Goal: Task Accomplishment & Management: Use online tool/utility

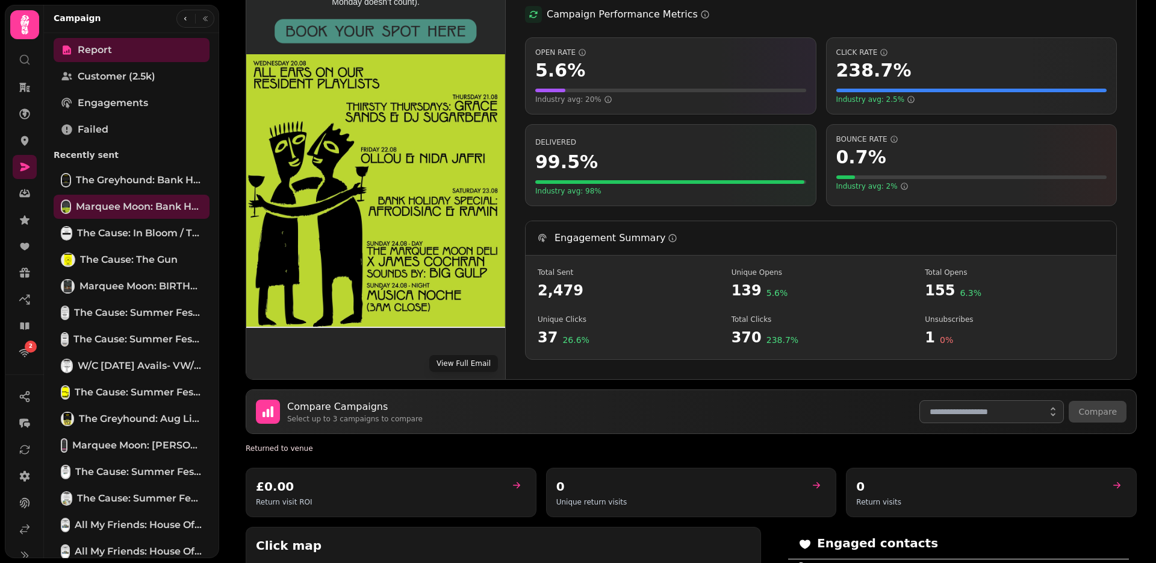
scroll to position [249, 0]
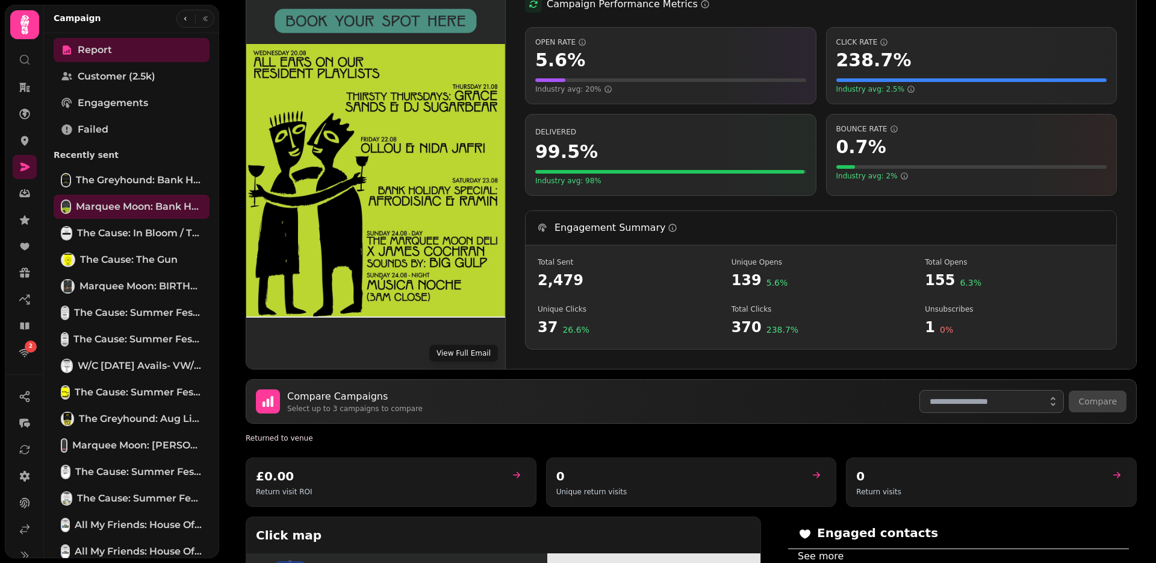
click at [448, 345] on button "View Full Email" at bounding box center [463, 353] width 69 height 17
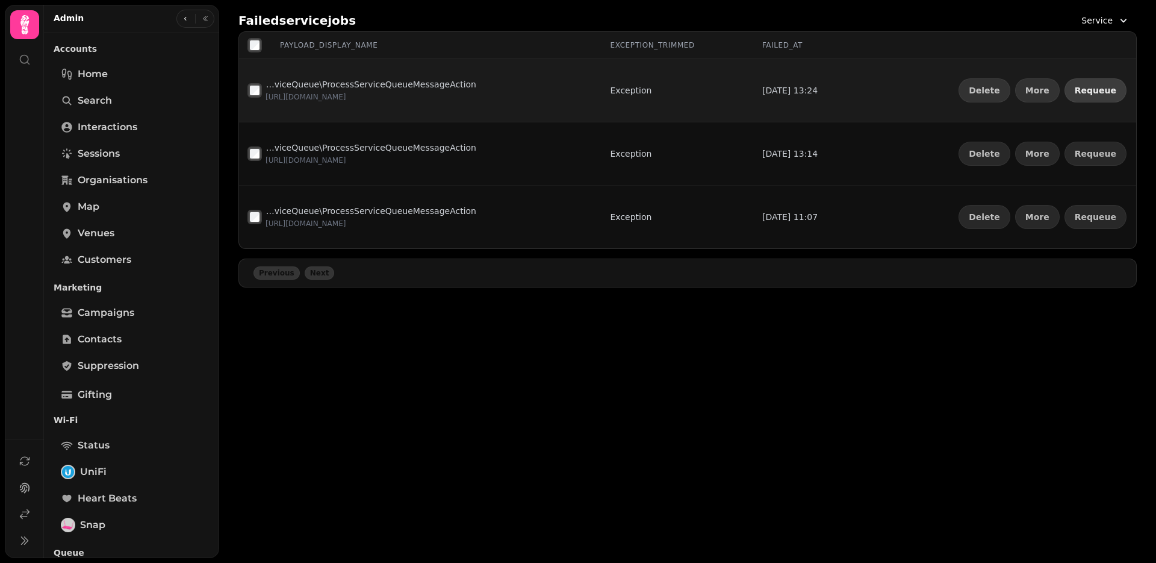
click at [1094, 92] on span "Requeue" at bounding box center [1096, 90] width 42 height 8
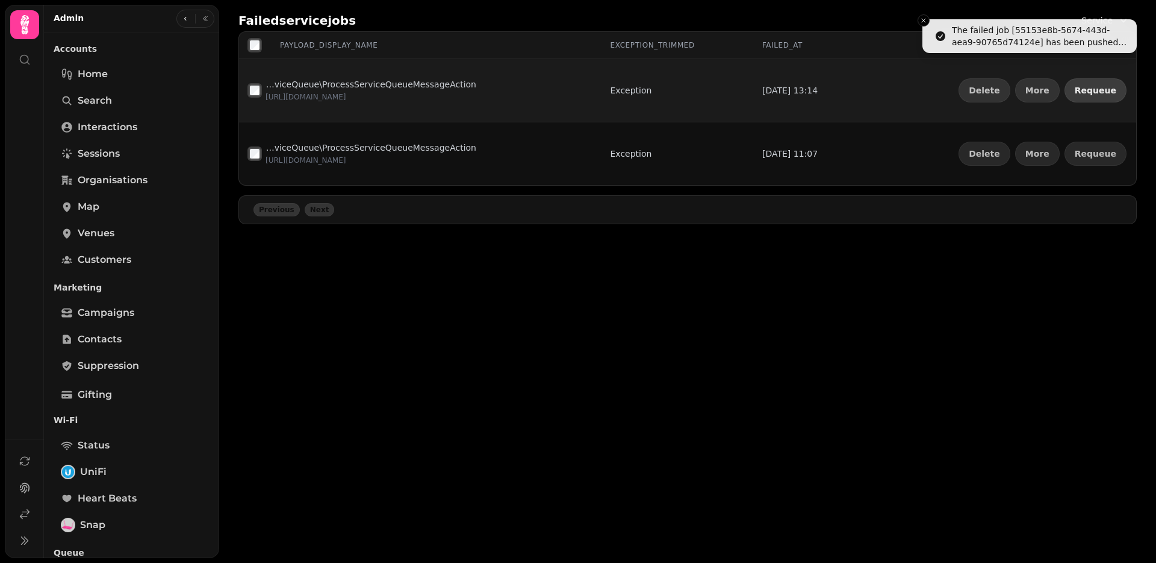
click at [1094, 92] on span "Requeue" at bounding box center [1096, 90] width 42 height 8
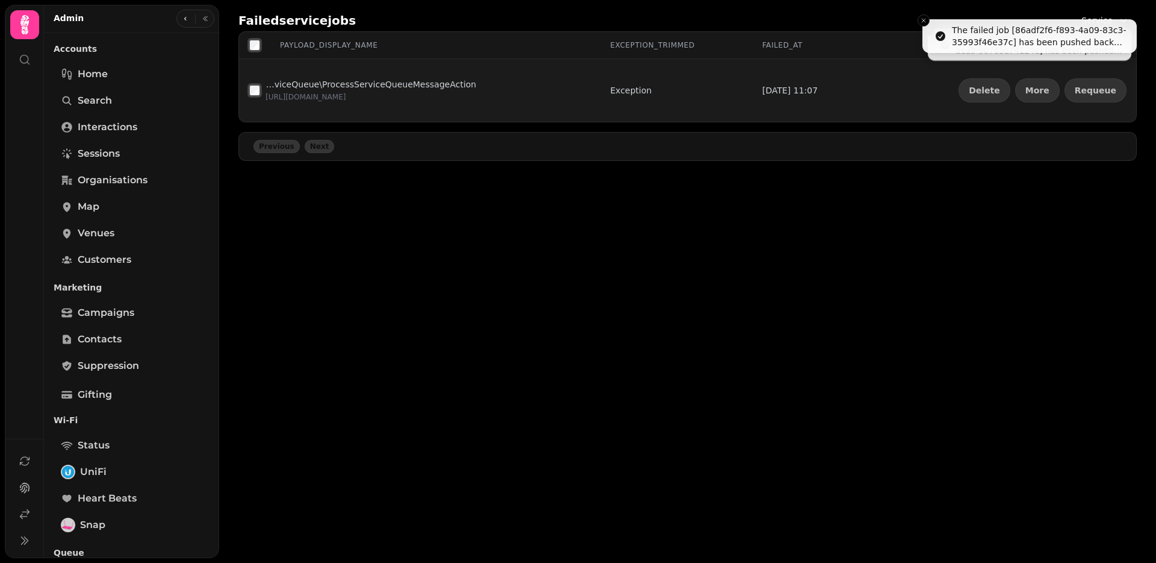
click at [1094, 92] on span "Requeue" at bounding box center [1096, 90] width 42 height 8
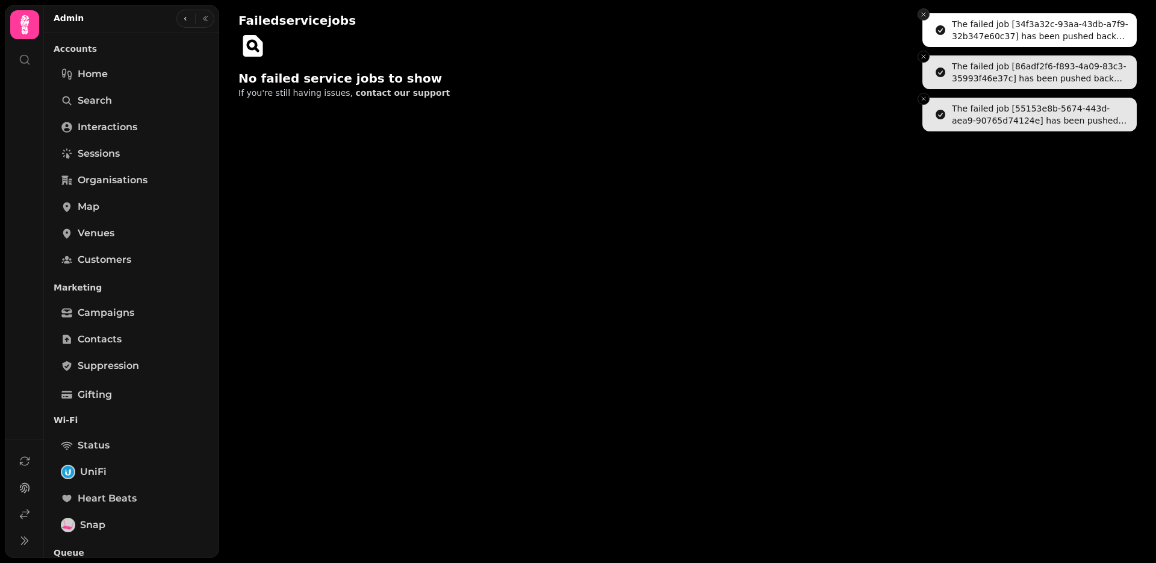
drag, startPoint x: 934, startPoint y: 19, endPoint x: 920, endPoint y: 17, distance: 14.0
click at [934, 19] on li "The failed job [34f3a32c-93aa-43db-a7f9-32b347e60c37] has been pushed back onto…" at bounding box center [1030, 30] width 214 height 34
click at [920, 17] on icon "Close toast" at bounding box center [923, 14] width 7 height 7
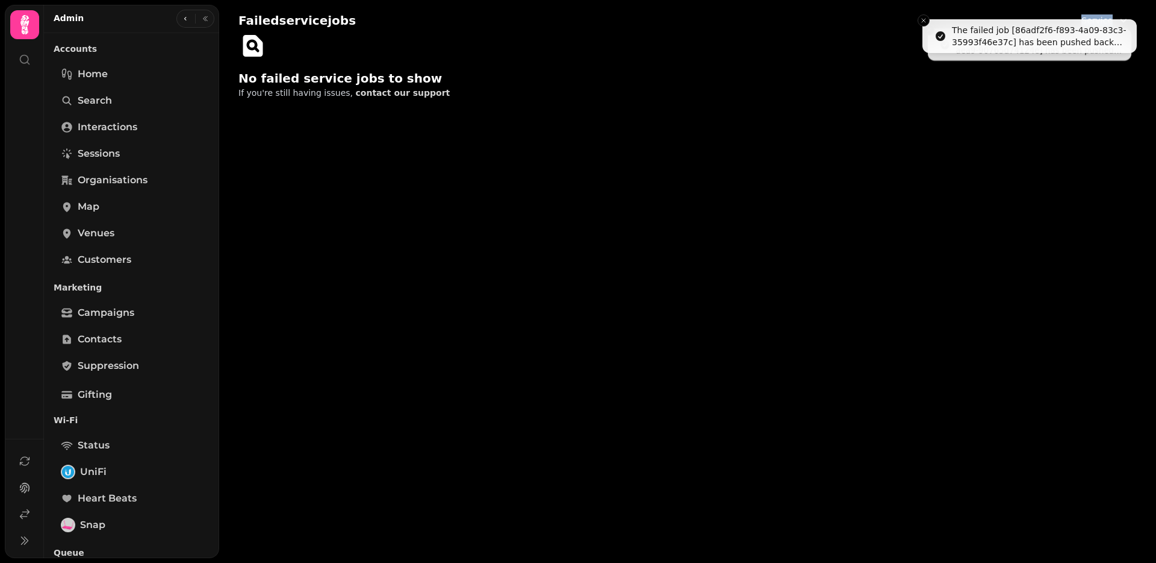
click at [920, 17] on div "Failed service jobs Service" at bounding box center [688, 21] width 899 height 22
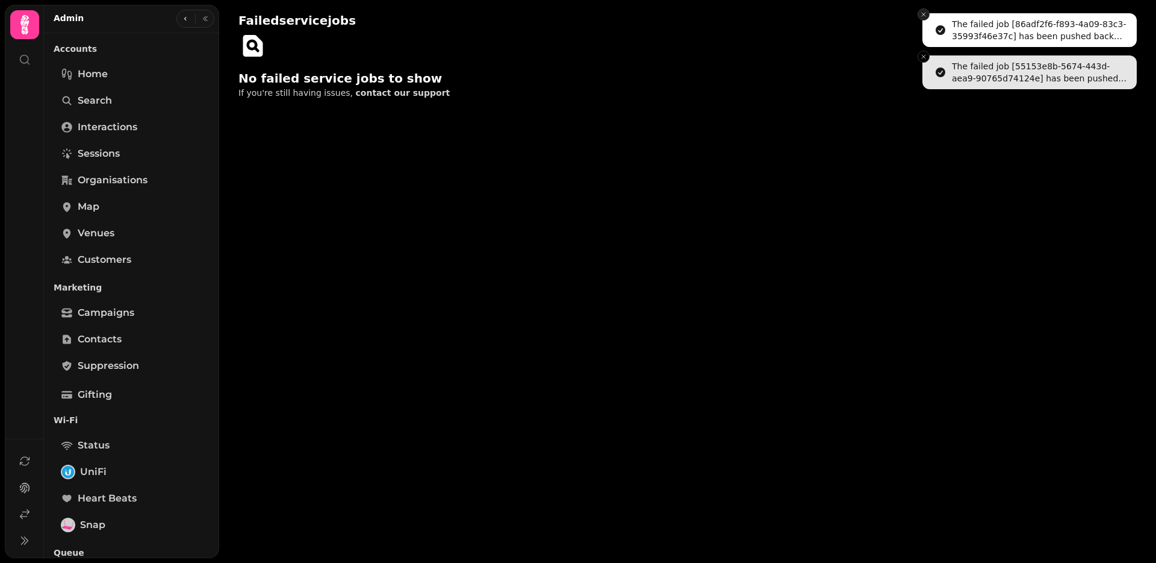
click at [920, 17] on icon "Close toast" at bounding box center [923, 14] width 7 height 7
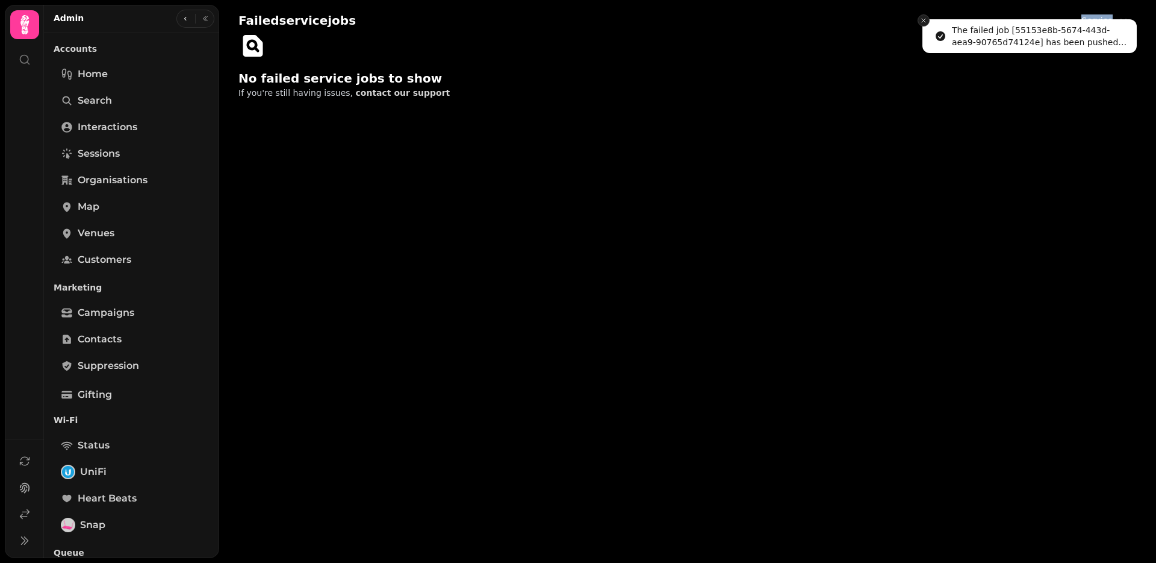
click at [920, 17] on icon "Close toast" at bounding box center [923, 20] width 7 height 7
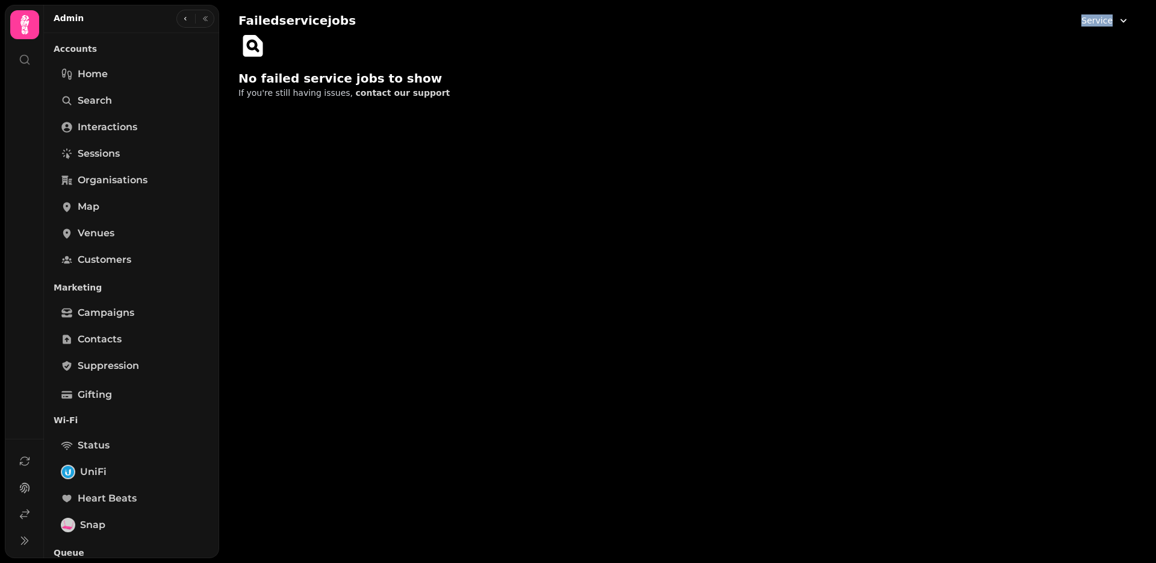
click at [1093, 25] on span "Service" at bounding box center [1097, 20] width 31 height 12
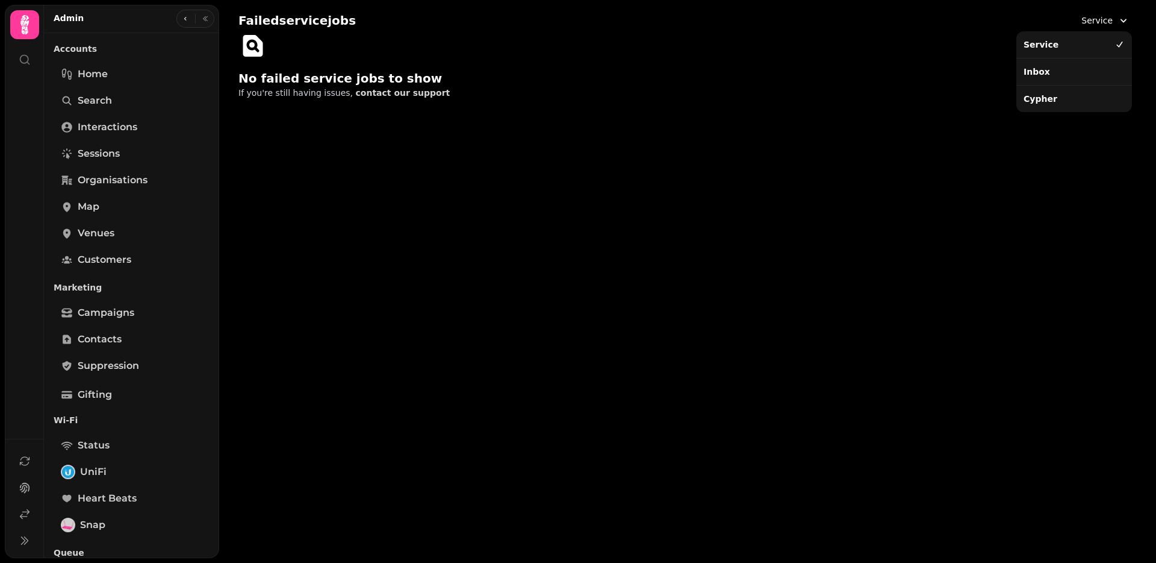
click at [1069, 66] on div "Inbox" at bounding box center [1074, 72] width 111 height 22
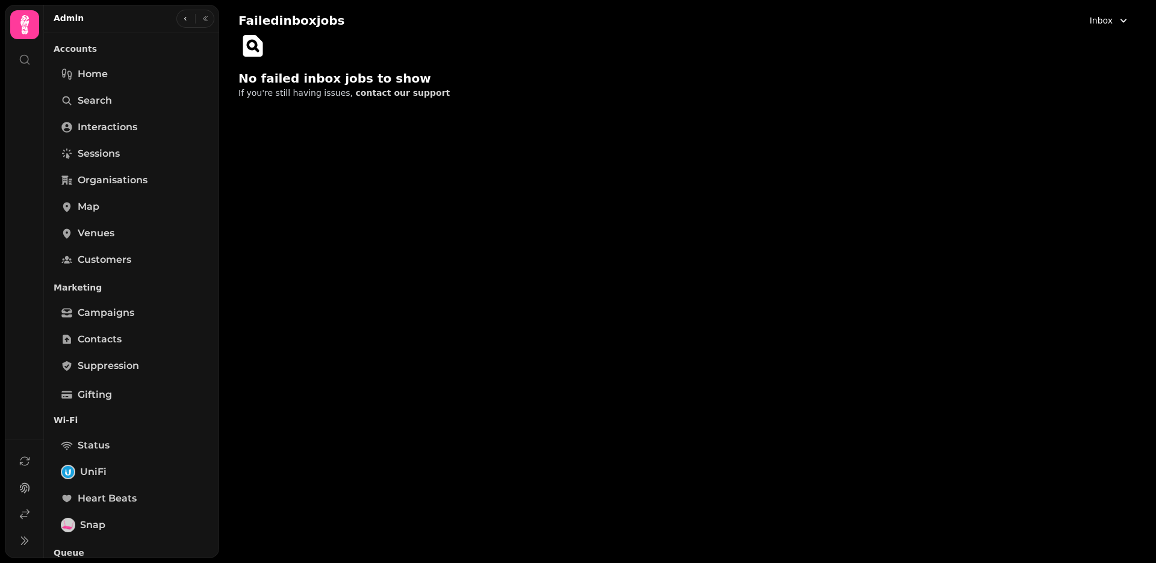
click at [1099, 20] on span "Inbox" at bounding box center [1101, 20] width 23 height 12
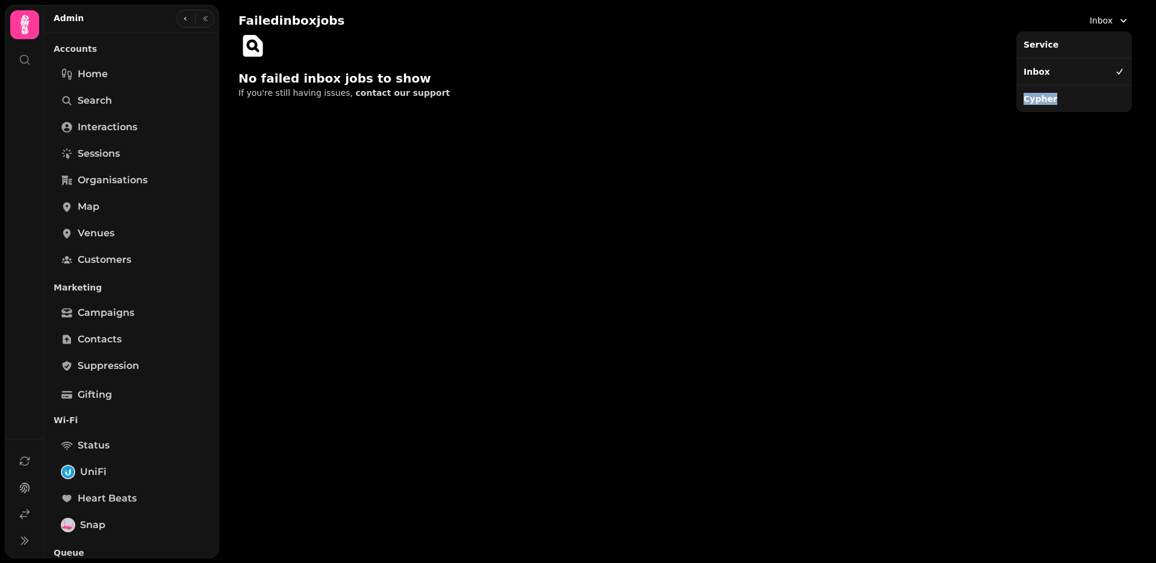
click at [1059, 93] on div "Cypher" at bounding box center [1074, 99] width 111 height 22
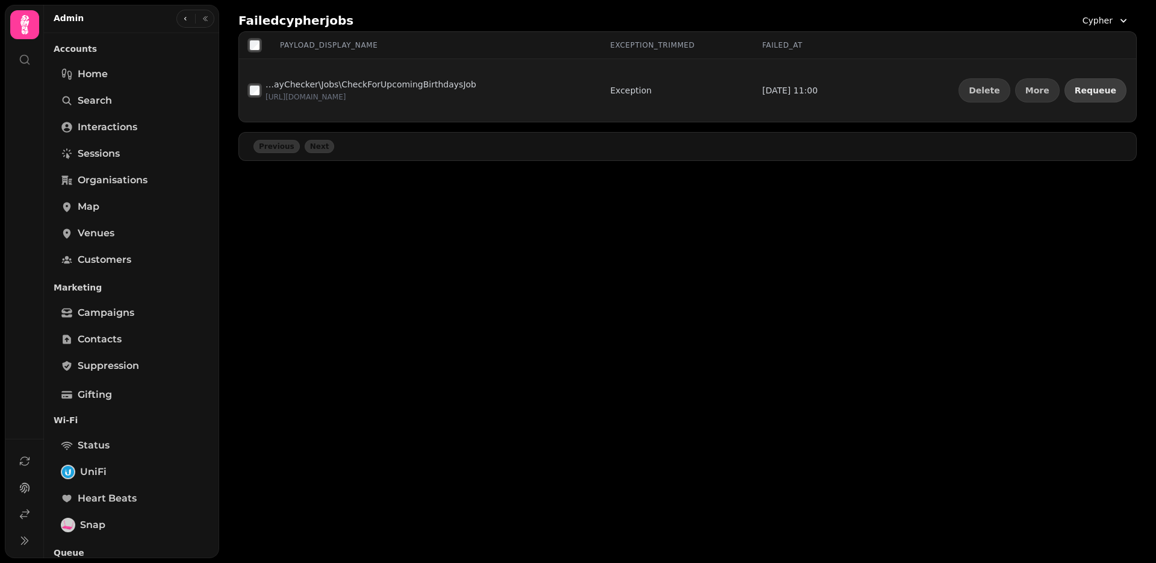
click at [1088, 89] on span "Requeue" at bounding box center [1096, 90] width 42 height 8
